Goal: Information Seeking & Learning: Learn about a topic

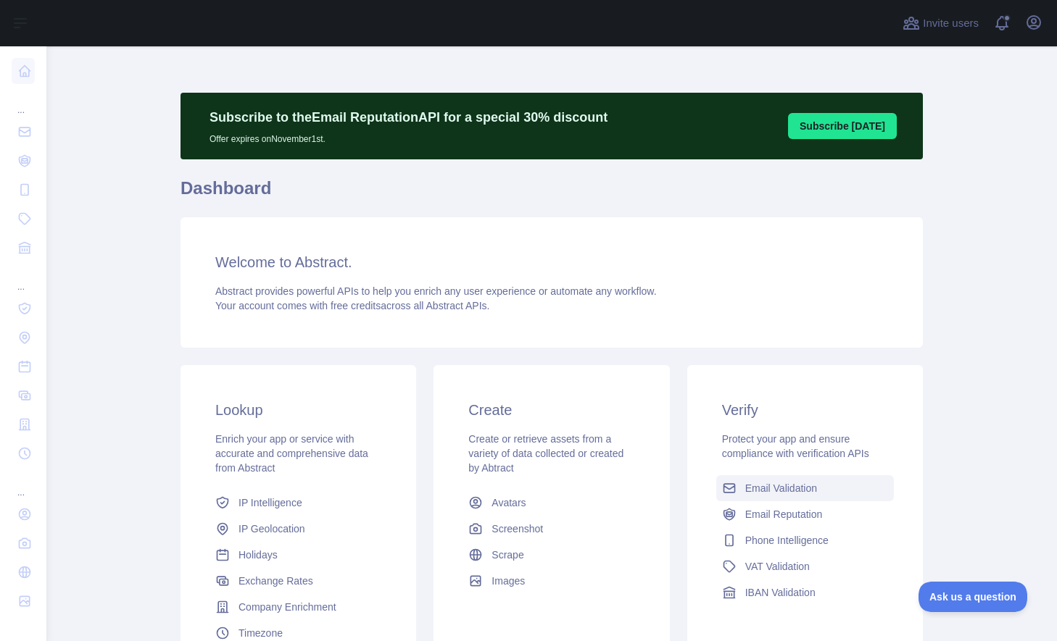
click at [774, 491] on span "Email Validation" at bounding box center [781, 488] width 72 height 14
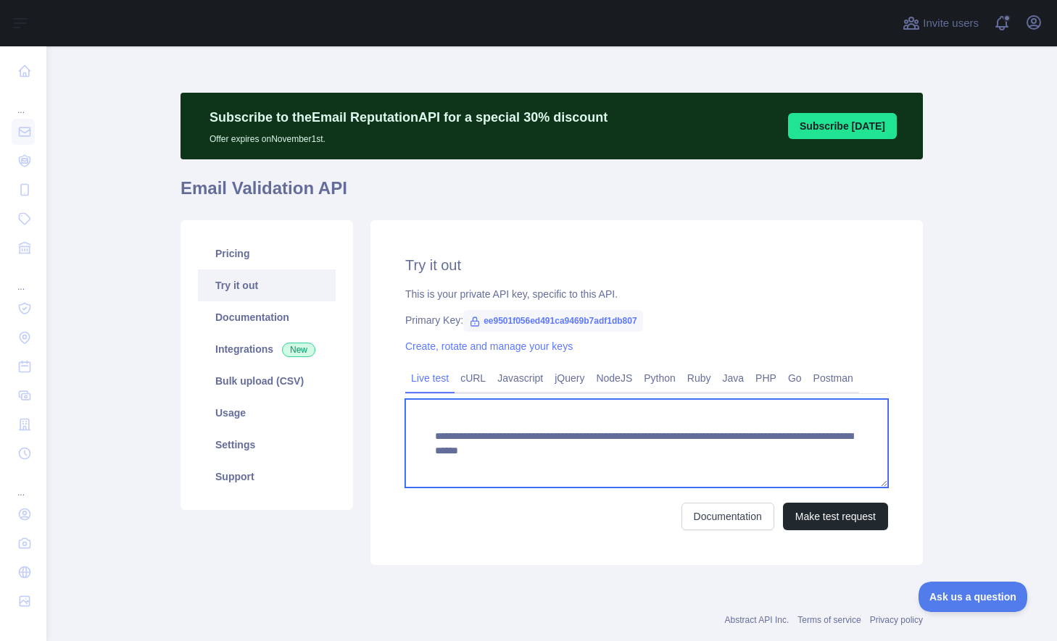
drag, startPoint x: 694, startPoint y: 450, endPoint x: 852, endPoint y: 451, distance: 158.0
click at [852, 451] on textarea "**********" at bounding box center [646, 443] width 483 height 88
paste textarea "*****"
type textarea "**********"
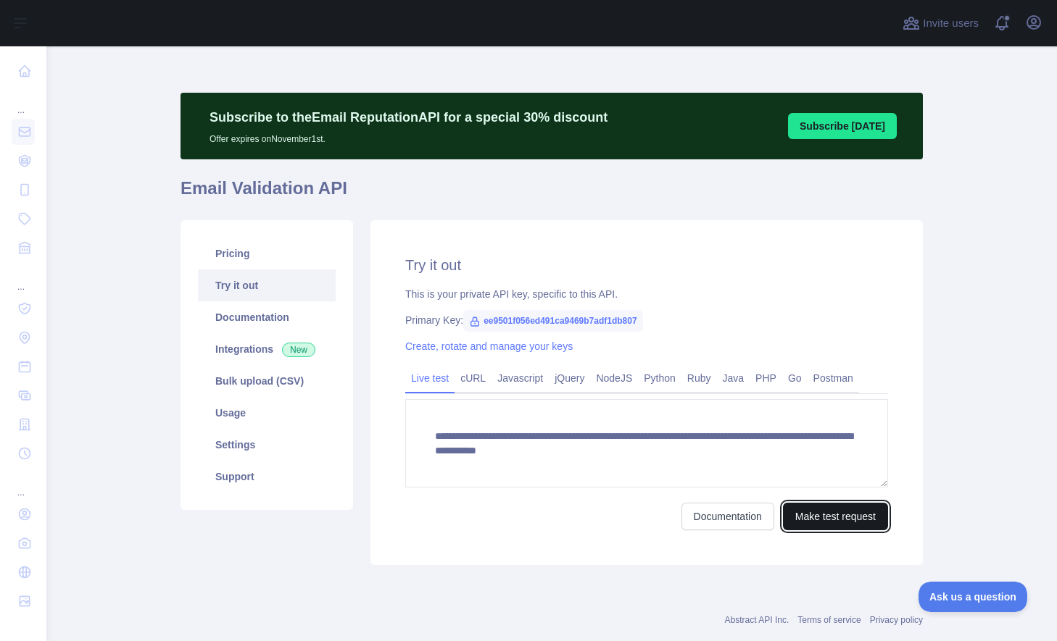
click at [834, 515] on button "Make test request" at bounding box center [835, 517] width 105 height 28
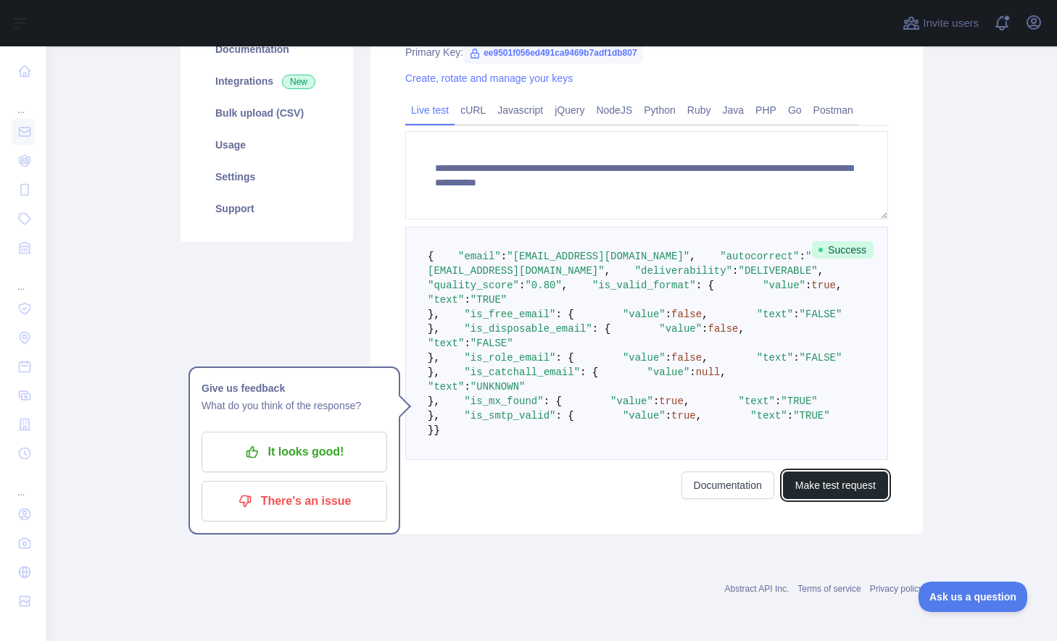
scroll to position [338, 0]
drag, startPoint x: 564, startPoint y: 229, endPoint x: 625, endPoint y: 233, distance: 61.0
click at [738, 265] on span ""DELIVERABLE"" at bounding box center [777, 271] width 79 height 12
click at [561, 280] on span ""0.80"" at bounding box center [543, 286] width 36 height 12
drag, startPoint x: 560, startPoint y: 244, endPoint x: 577, endPoint y: 248, distance: 17.1
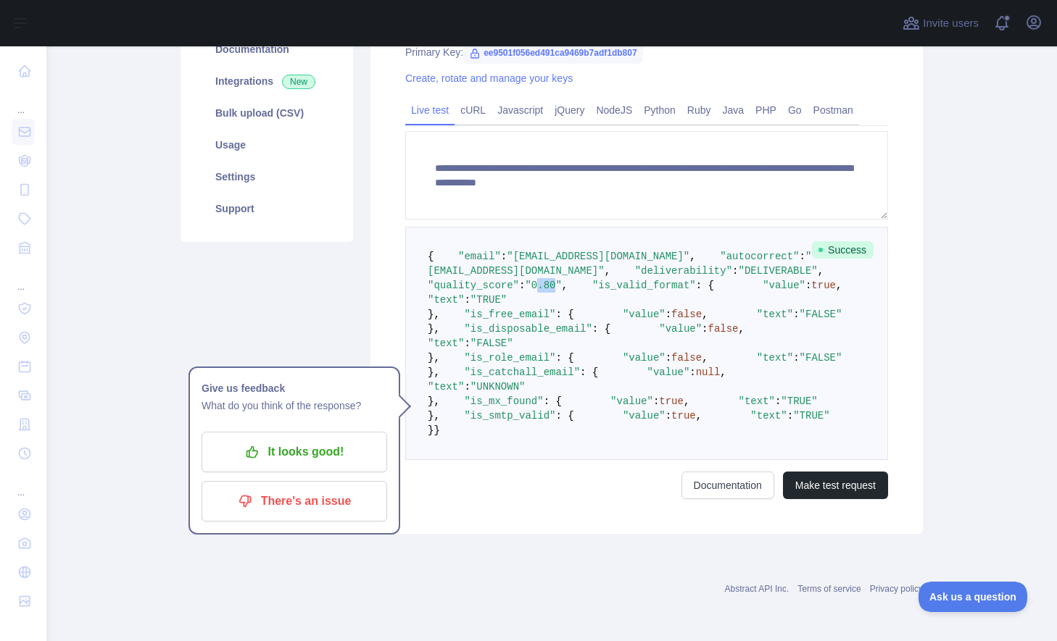
click at [561, 280] on span ""0.80"" at bounding box center [543, 286] width 36 height 12
click at [270, 11] on div at bounding box center [470, 23] width 824 height 46
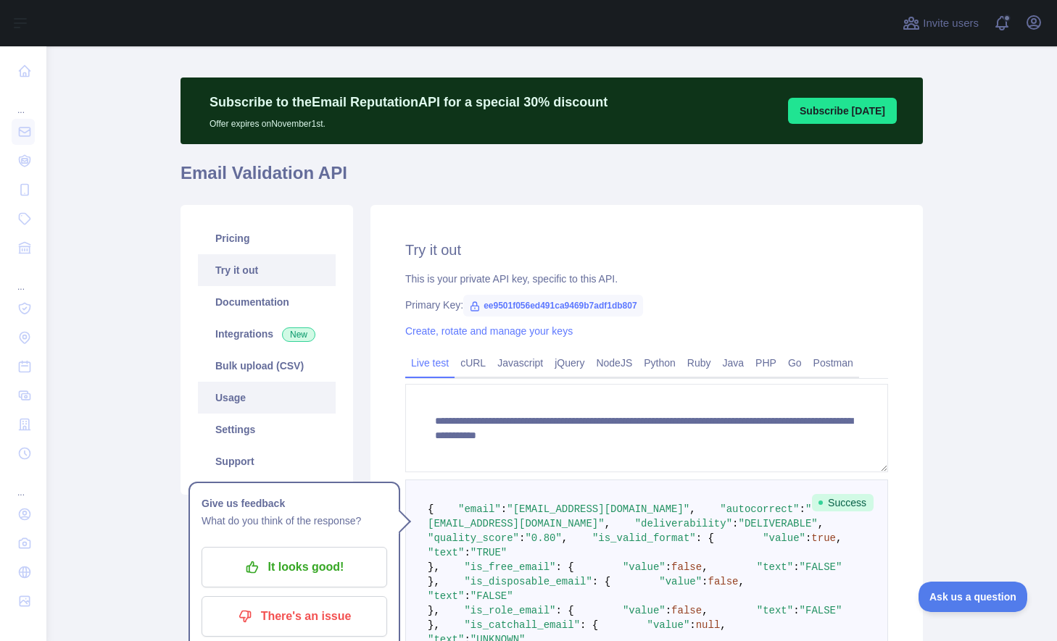
scroll to position [24, 0]
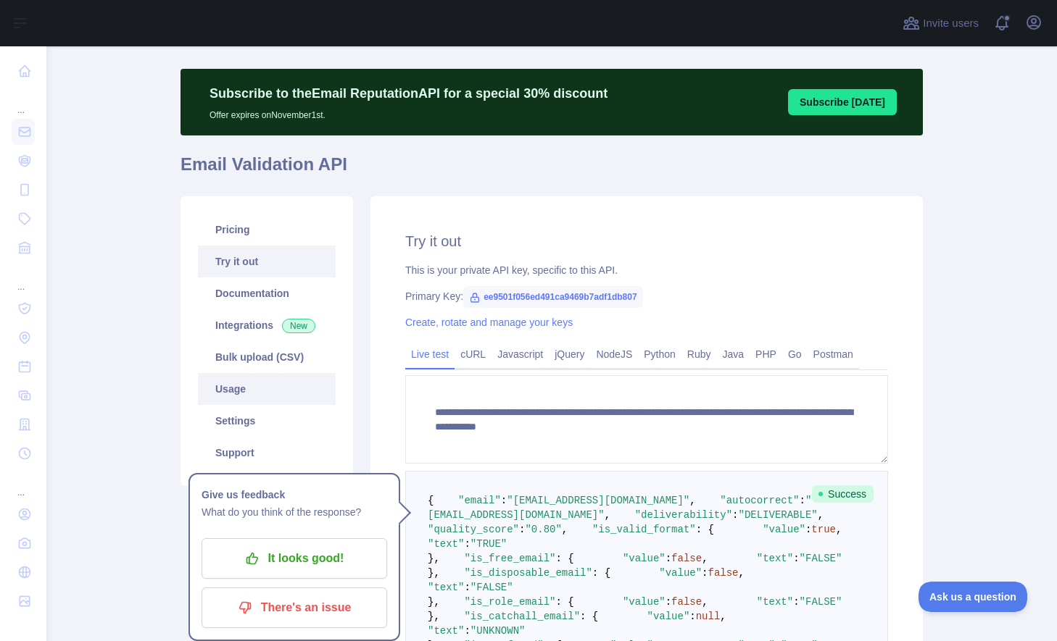
click at [246, 388] on link "Usage" at bounding box center [267, 389] width 138 height 32
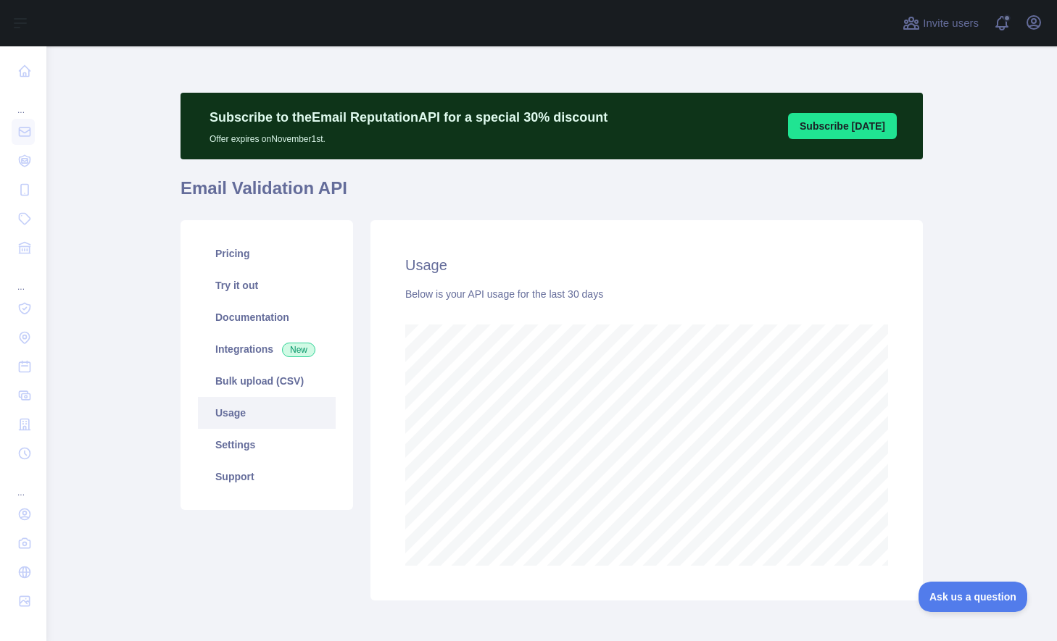
click at [233, 414] on link "Usage" at bounding box center [267, 413] width 138 height 32
click at [233, 441] on link "Settings" at bounding box center [267, 445] width 138 height 32
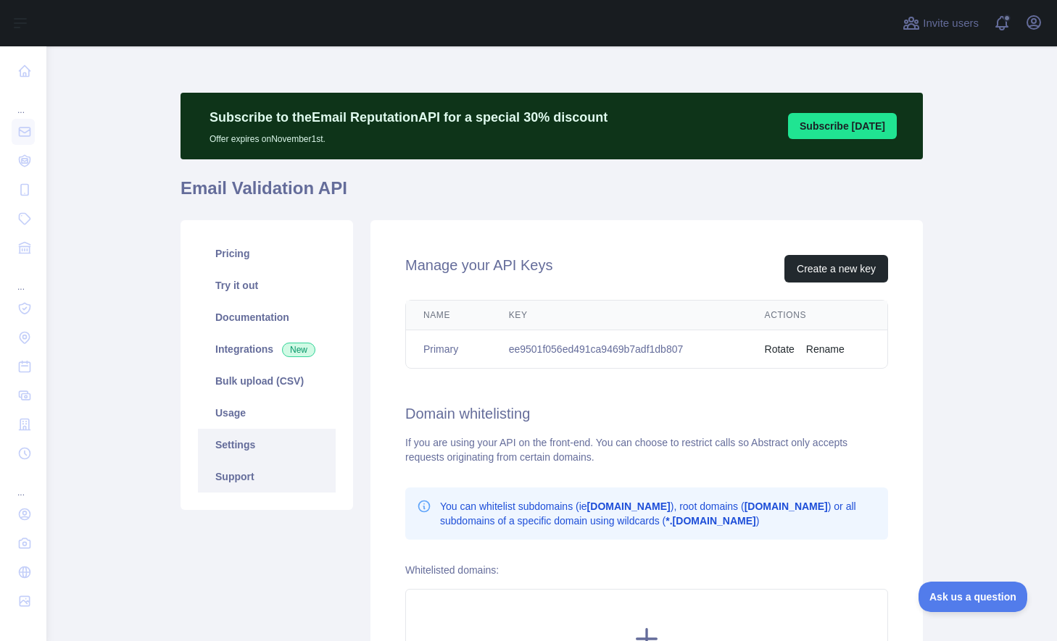
click at [234, 478] on link "Support" at bounding box center [267, 477] width 138 height 32
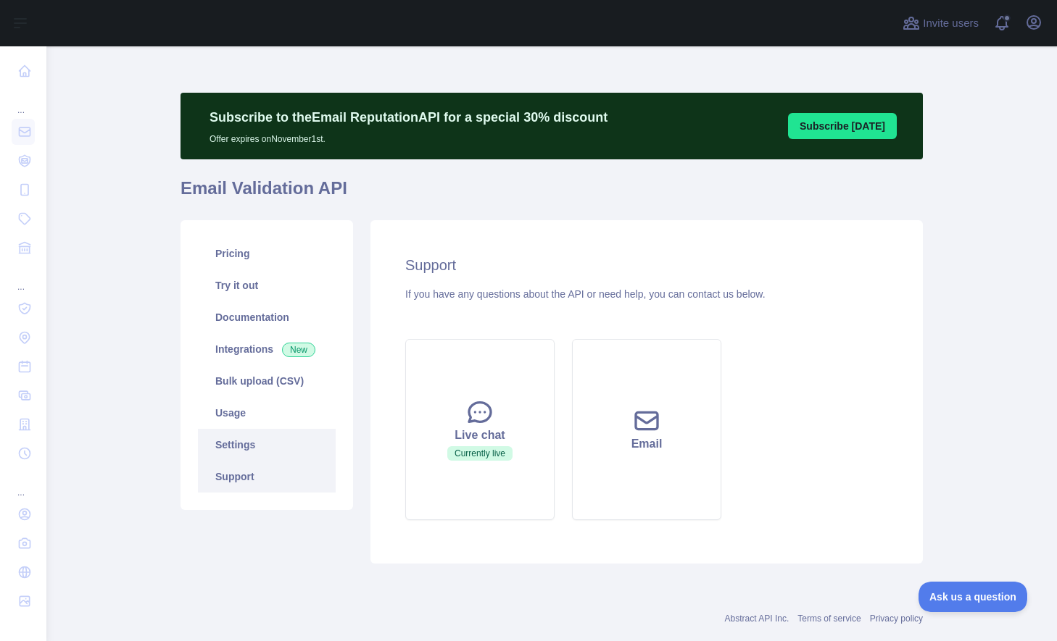
click at [233, 440] on link "Settings" at bounding box center [267, 445] width 138 height 32
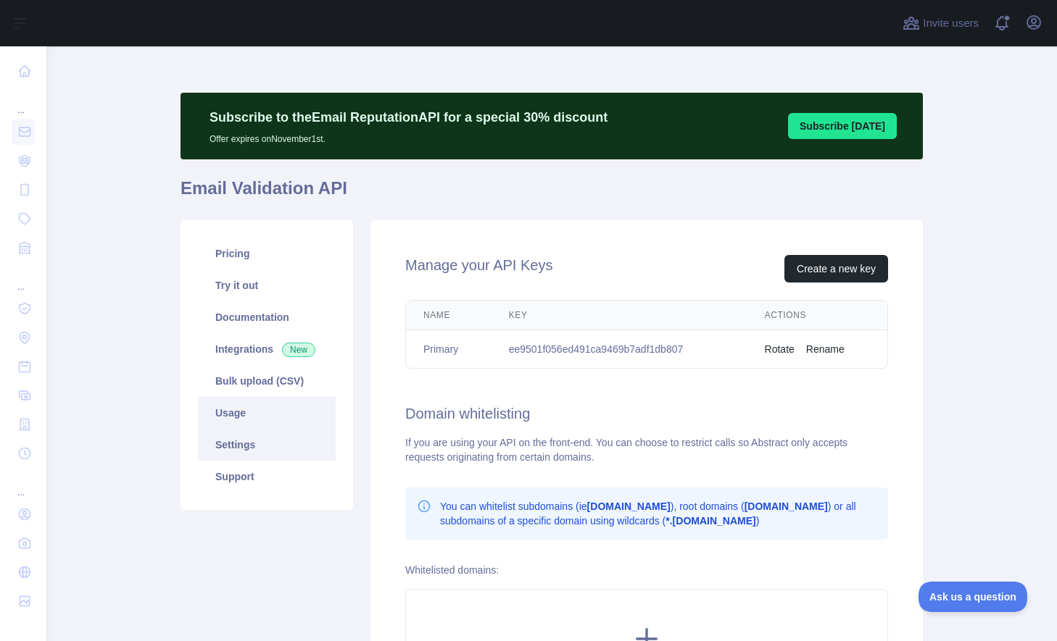
click at [222, 418] on link "Usage" at bounding box center [267, 413] width 138 height 32
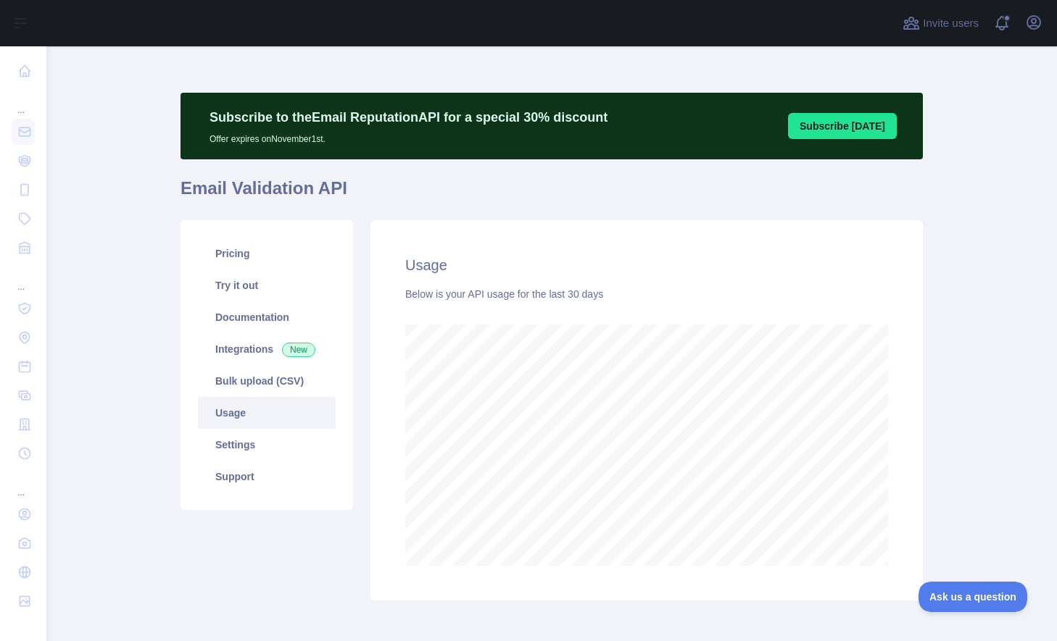
scroll to position [595, 999]
click at [238, 374] on link "Bulk upload (CSV)" at bounding box center [267, 381] width 138 height 32
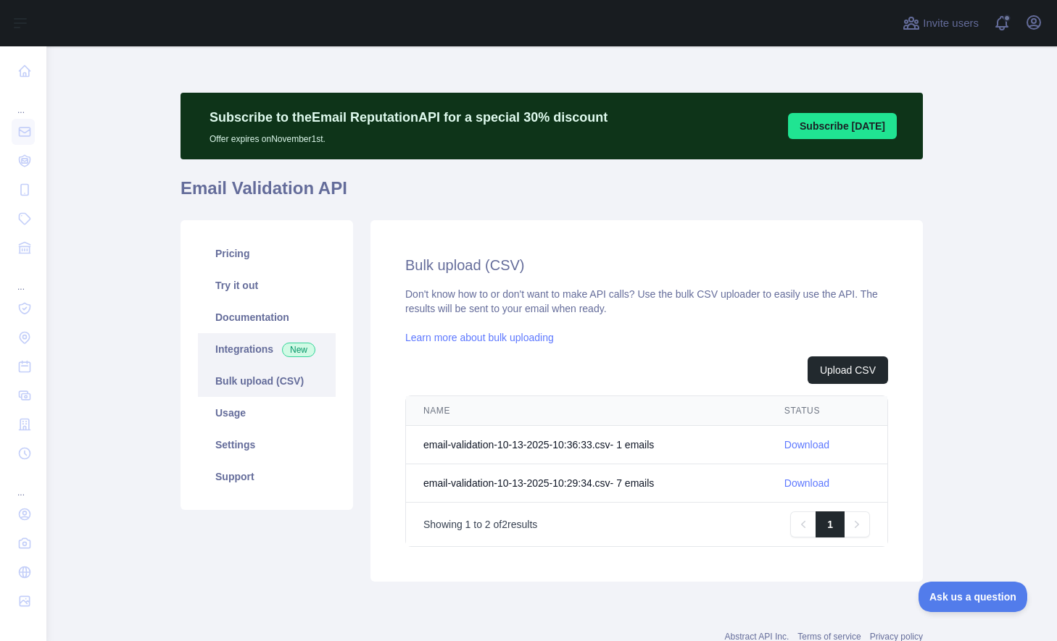
click at [233, 346] on link "Integrations New" at bounding box center [267, 349] width 138 height 32
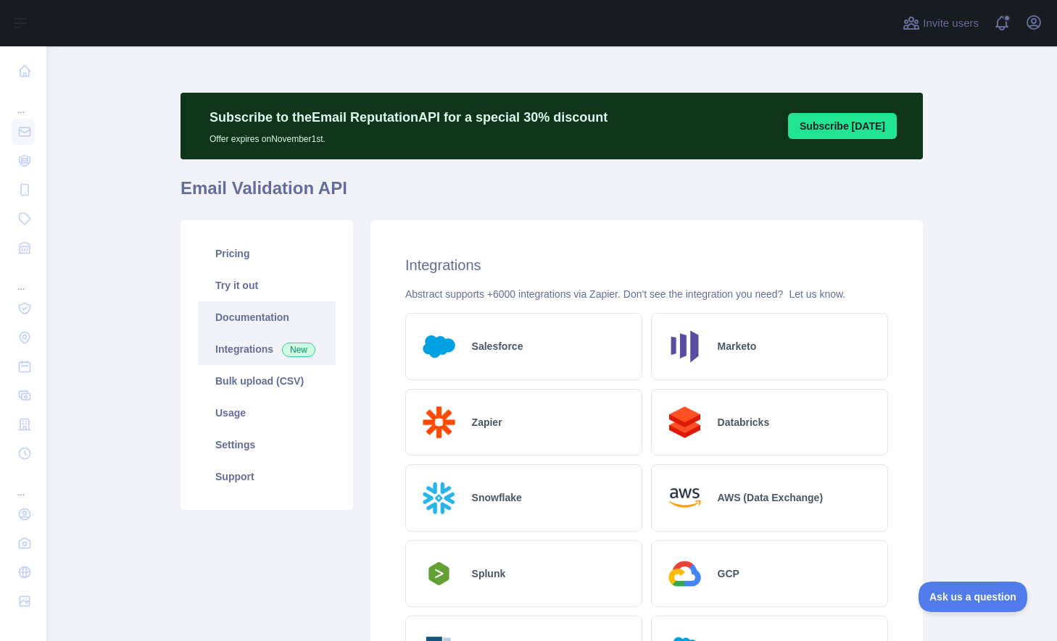
click at [235, 328] on link "Documentation" at bounding box center [267, 317] width 138 height 32
click at [225, 260] on link "Pricing" at bounding box center [267, 254] width 138 height 32
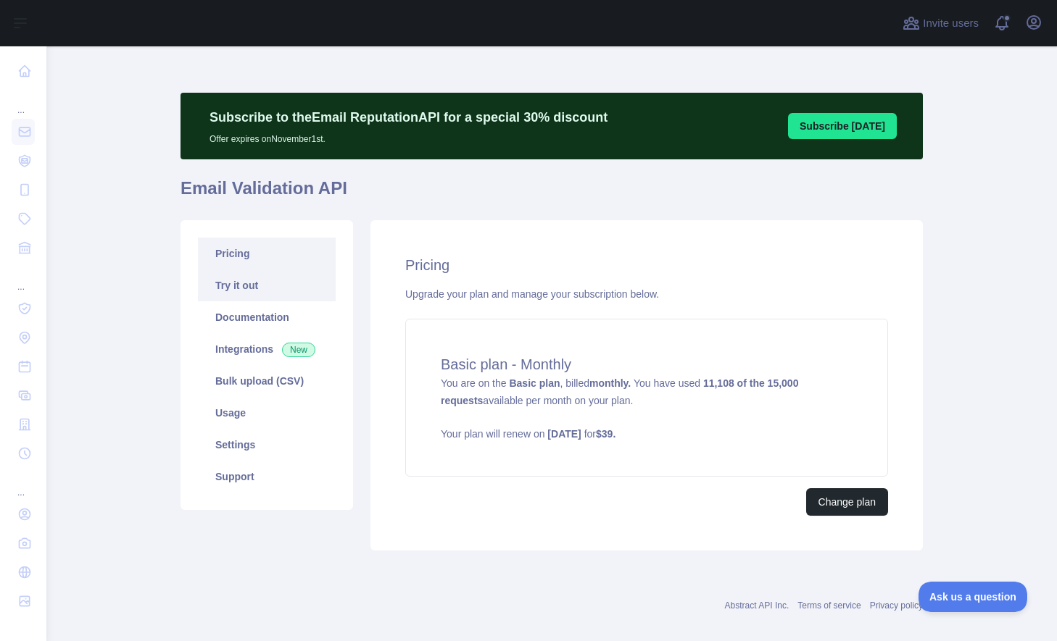
click at [238, 292] on link "Try it out" at bounding box center [267, 286] width 138 height 32
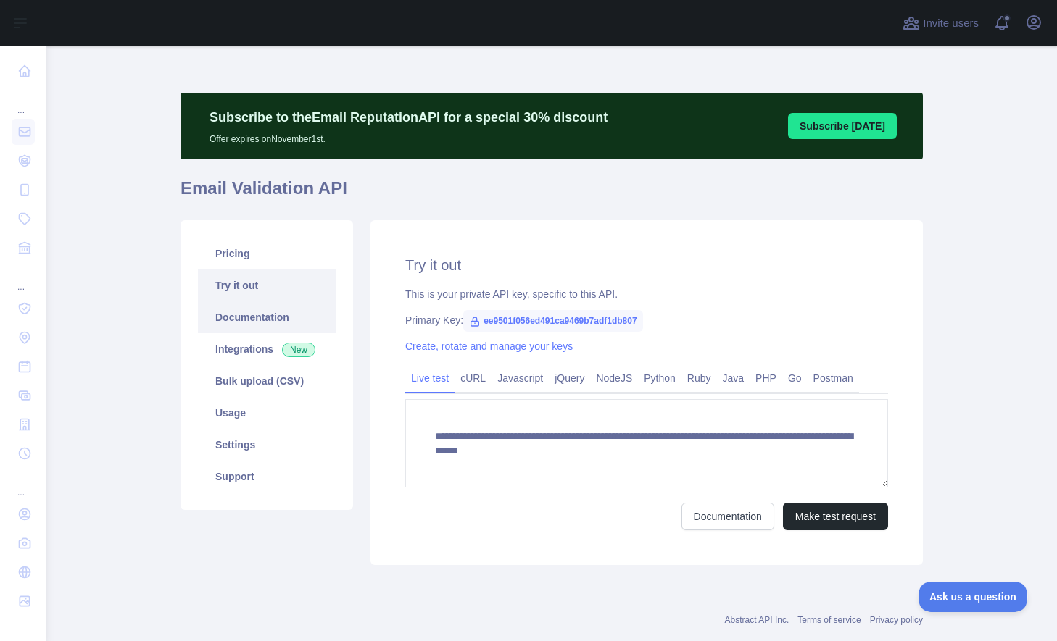
click at [241, 319] on link "Documentation" at bounding box center [267, 317] width 138 height 32
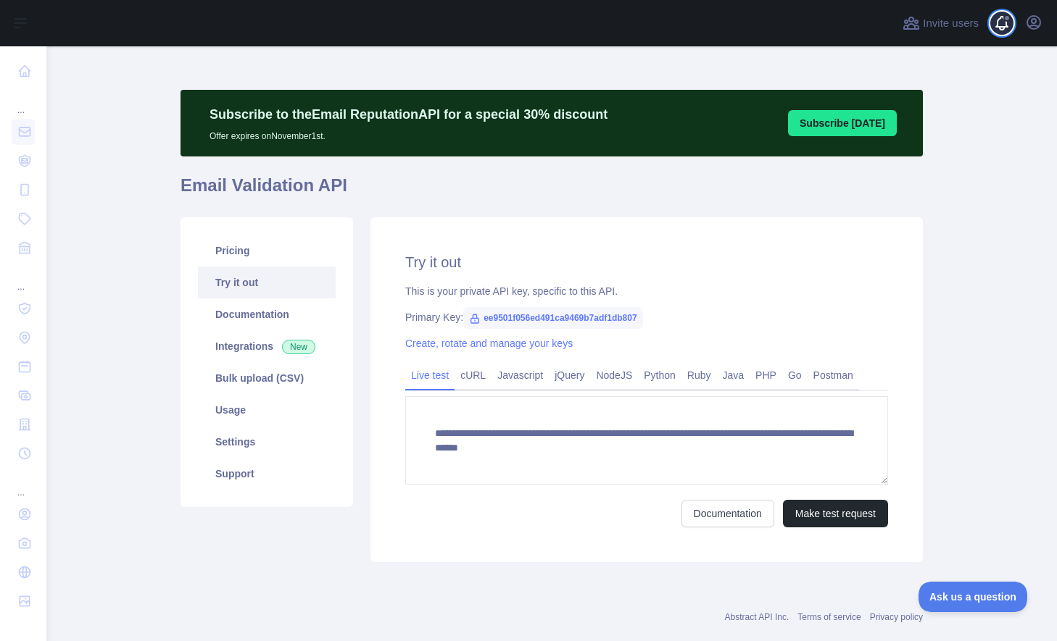
click at [1009, 26] on span at bounding box center [1007, 23] width 29 height 46
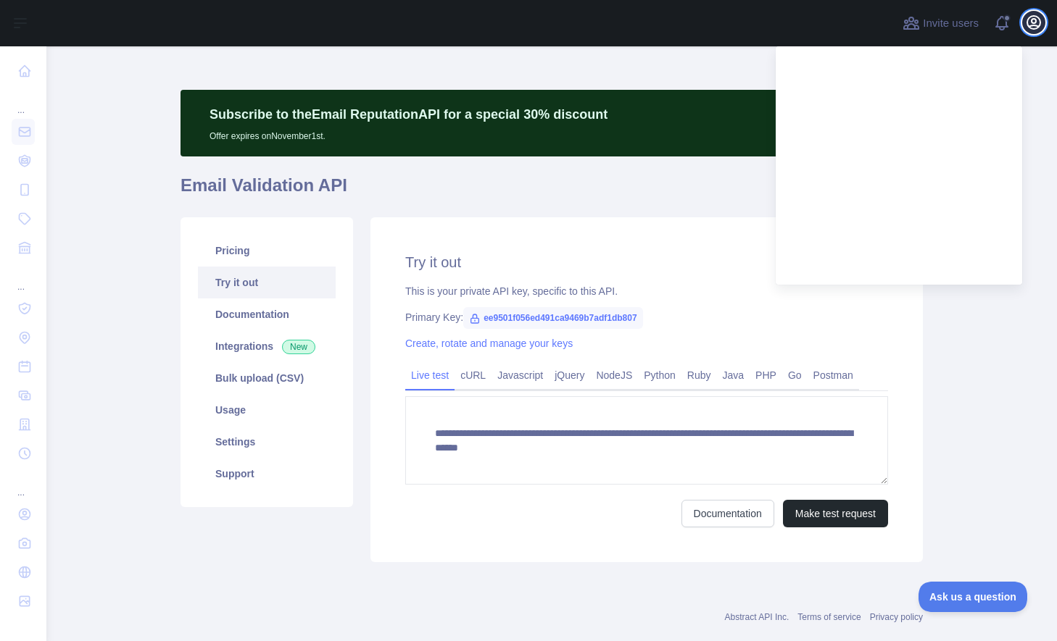
click at [1039, 25] on icon "button" at bounding box center [1033, 22] width 13 height 13
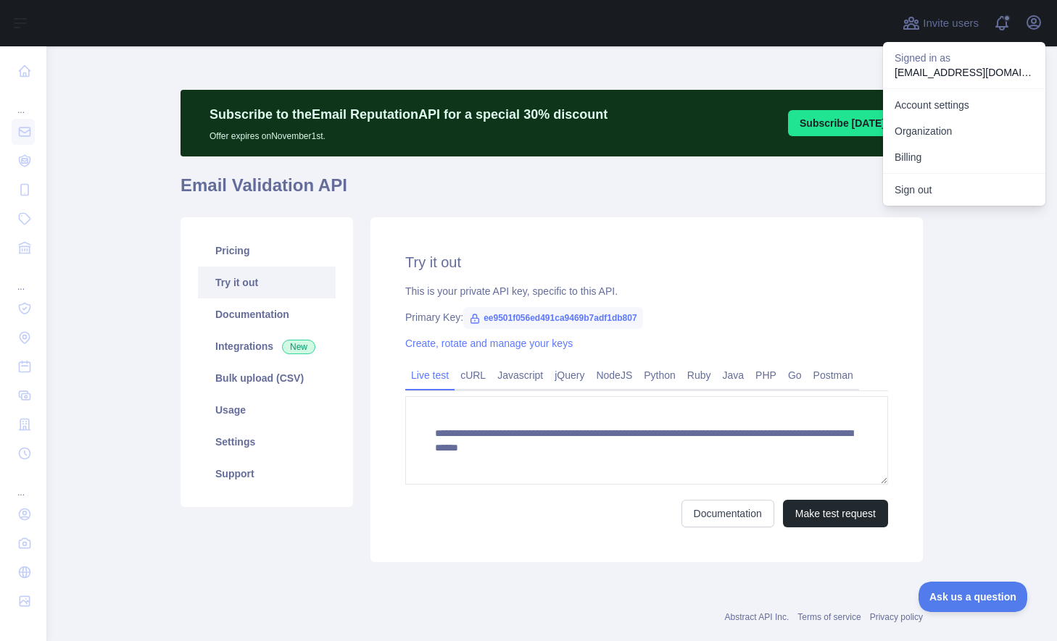
click at [533, 66] on div "**********" at bounding box center [551, 356] width 742 height 626
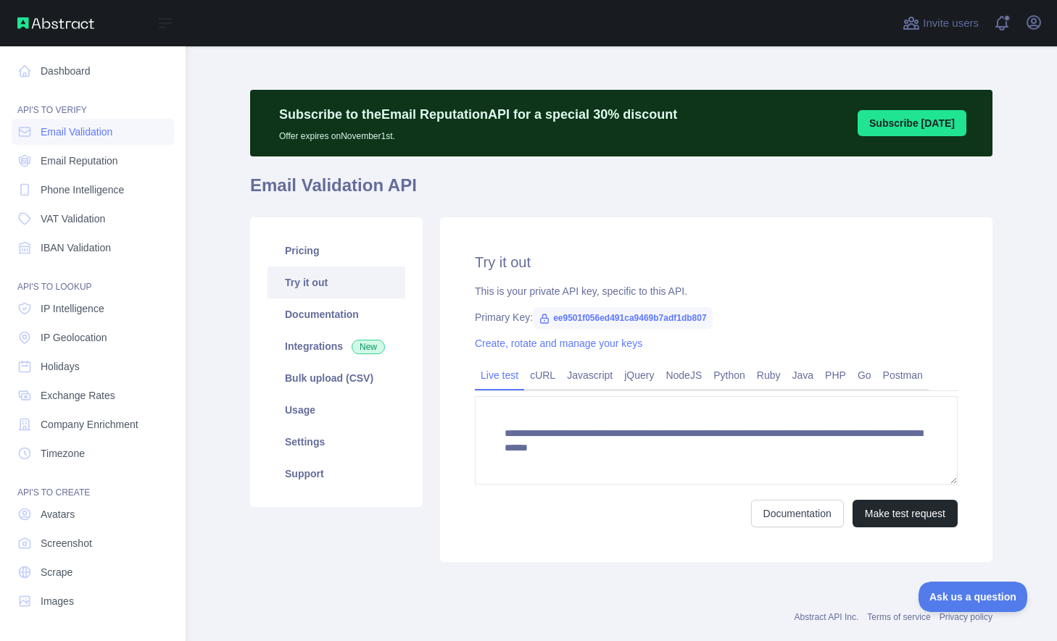
click at [57, 112] on div "API'S TO VERIFY" at bounding box center [93, 101] width 162 height 29
click at [64, 67] on link "Dashboard" at bounding box center [93, 71] width 162 height 26
